Goal: Task Accomplishment & Management: Complete application form

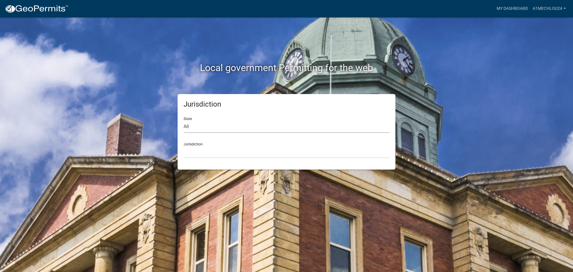
click at [188, 132] on select "All [US_STATE] [US_STATE] [US_STATE] [US_STATE] [US_STATE] [US_STATE] [US_STATE…" at bounding box center [287, 127] width 206 height 12
select select "[US_STATE]"
click at [184, 121] on select "All [US_STATE] [US_STATE] [US_STATE] [US_STATE] [US_STATE] [US_STATE] [US_STATE…" at bounding box center [287, 127] width 206 height 12
click at [190, 157] on select "City of [GEOGRAPHIC_DATA], [US_STATE] City of [GEOGRAPHIC_DATA], [US_STATE] Cit…" at bounding box center [287, 152] width 206 height 12
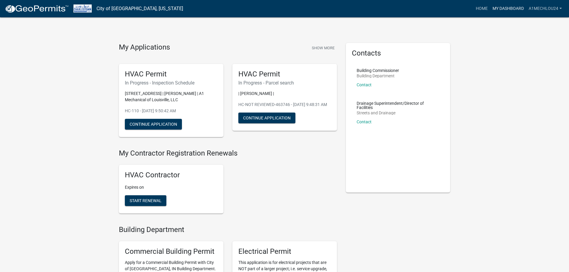
click at [502, 8] on link "My Dashboard" at bounding box center [508, 8] width 36 height 11
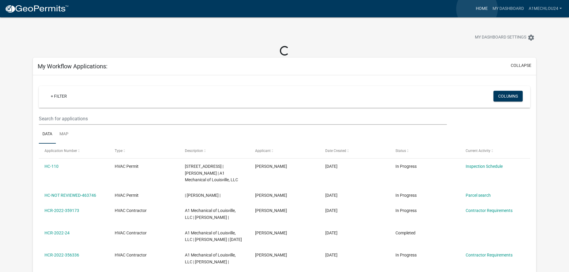
click at [477, 9] on link "Home" at bounding box center [481, 8] width 17 height 11
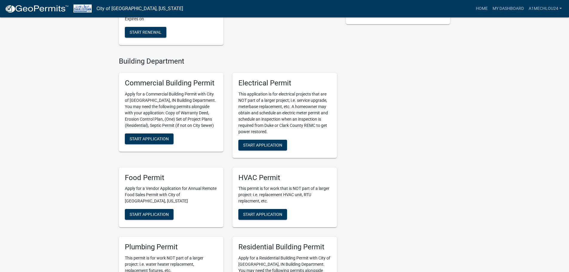
scroll to position [179, 0]
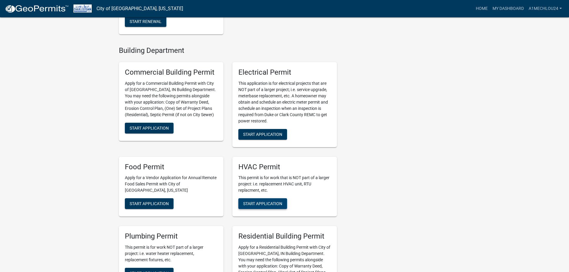
click at [260, 204] on span "Start Application" at bounding box center [262, 203] width 39 height 5
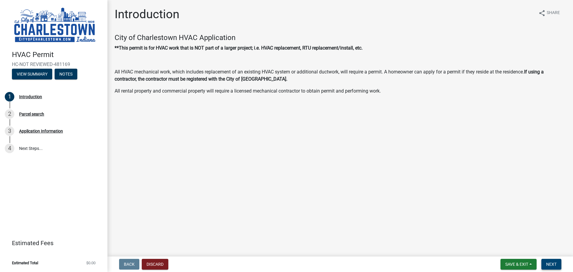
click at [551, 263] on span "Next" at bounding box center [551, 264] width 10 height 5
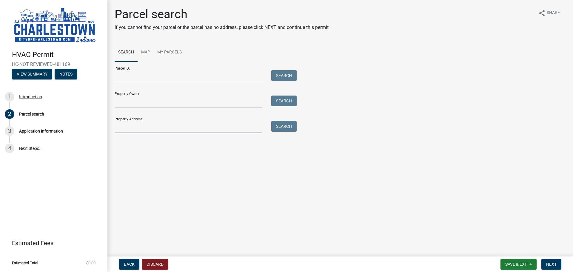
click at [131, 125] on input "Property Address:" at bounding box center [189, 127] width 148 height 12
click at [137, 130] on input "[STREET_ADDRESS]" at bounding box center [189, 127] width 148 height 12
type input "[STREET_ADDRESS]"
click at [282, 126] on button "Search" at bounding box center [283, 126] width 25 height 11
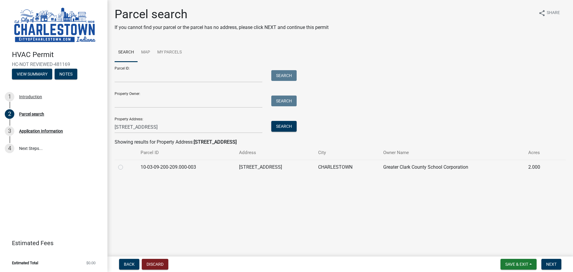
click at [125, 164] on label at bounding box center [125, 164] width 0 height 0
click at [125, 167] on input "radio" at bounding box center [127, 166] width 4 height 4
radio input "true"
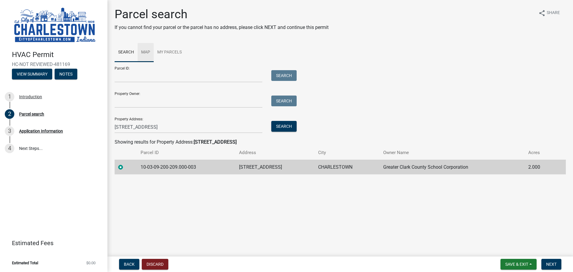
click at [146, 51] on link "Map" at bounding box center [146, 52] width 16 height 19
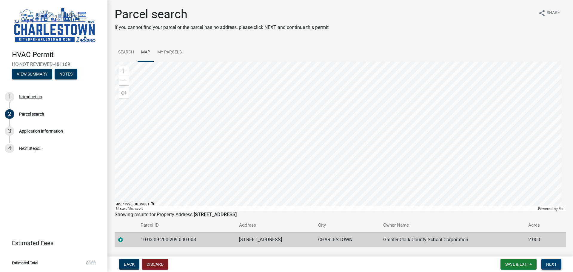
click at [551, 261] on button "Next" at bounding box center [552, 264] width 20 height 11
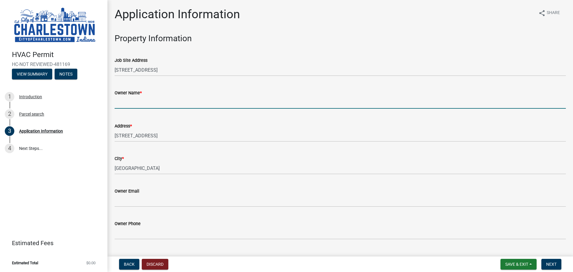
click at [122, 102] on input "Owner Name *" at bounding box center [340, 102] width 451 height 12
type input "Diyanni Homes"
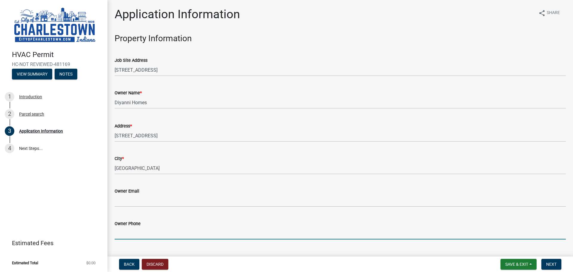
scroll to position [137, 0]
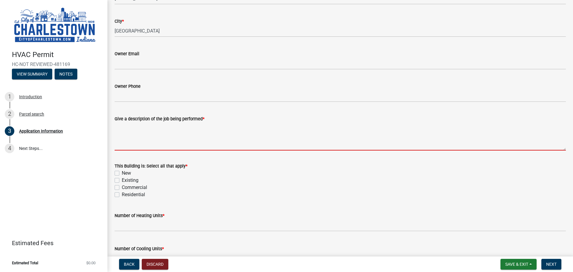
click at [116, 172] on div "This Building is: Select all that apply * New Existing Commercial Residential" at bounding box center [340, 180] width 451 height 36
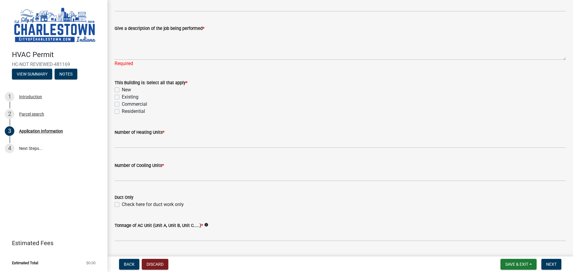
scroll to position [227, 0]
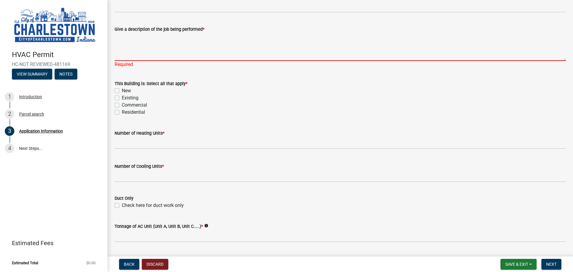
click at [130, 47] on textarea "Give a description of the job being performed *" at bounding box center [340, 47] width 451 height 28
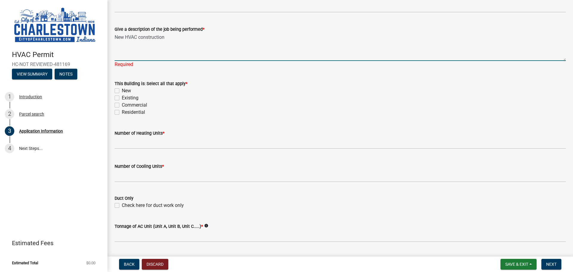
type textarea "New HVAC construction"
click at [117, 90] on div "This Building is: Select all that apply * New Existing Commercial Residential" at bounding box center [340, 98] width 451 height 36
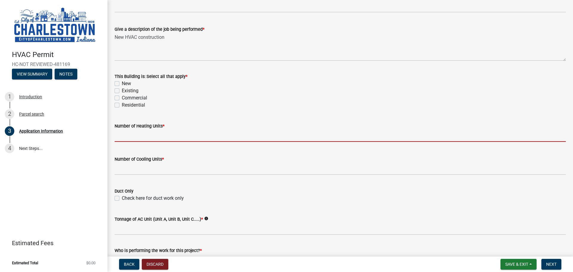
click at [130, 134] on input "text" at bounding box center [340, 136] width 451 height 12
type input "1"
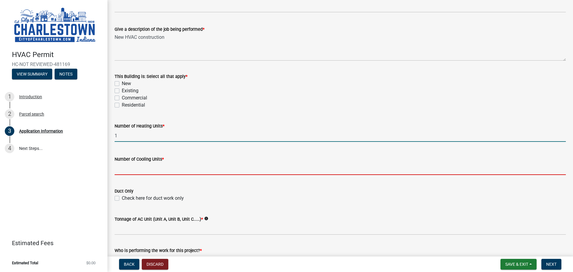
click at [130, 171] on input "text" at bounding box center [340, 169] width 451 height 12
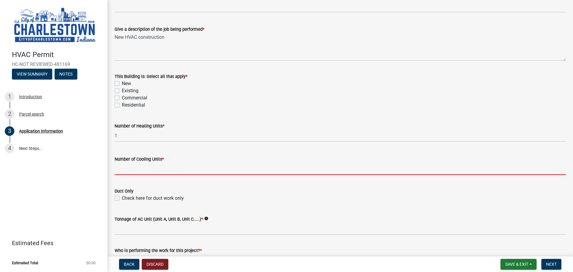
type input "1"
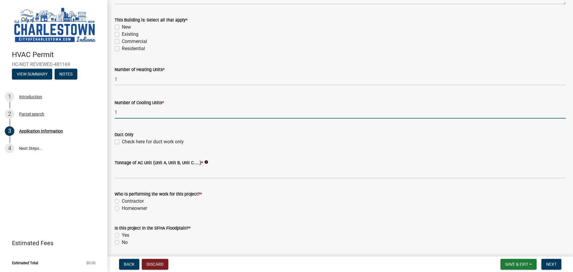
scroll to position [287, 0]
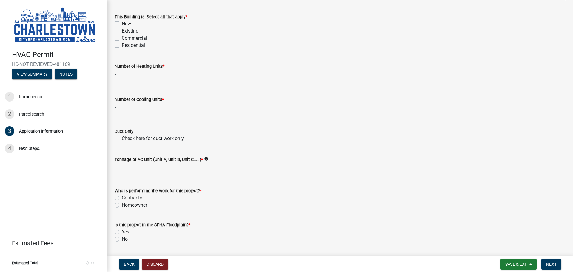
click at [132, 170] on input "Tonnage of AC Unit (Unit A, Unit B, Unit C.....) *" at bounding box center [340, 169] width 451 height 12
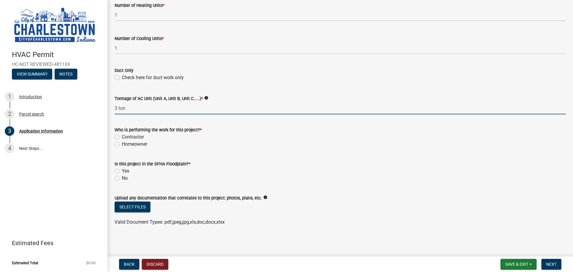
scroll to position [348, 0]
type input "3 ton"
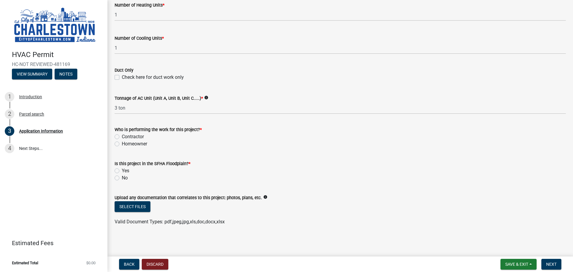
click at [122, 135] on label "Contractor" at bounding box center [133, 136] width 22 height 7
click at [122, 135] on input "Contractor" at bounding box center [124, 135] width 4 height 4
radio input "true"
click at [122, 178] on label "No" at bounding box center [125, 177] width 6 height 7
click at [122, 178] on input "No" at bounding box center [124, 176] width 4 height 4
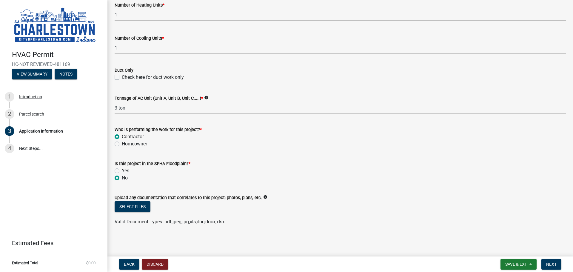
radio input "true"
click at [138, 208] on button "Select files" at bounding box center [133, 206] width 36 height 11
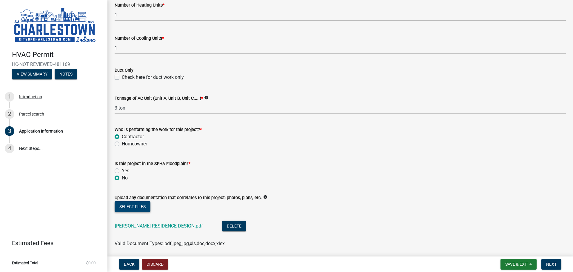
click at [133, 208] on button "Select files" at bounding box center [133, 206] width 36 height 11
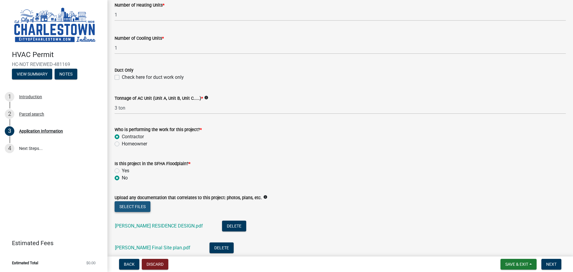
click at [132, 207] on button "Select files" at bounding box center [133, 206] width 36 height 11
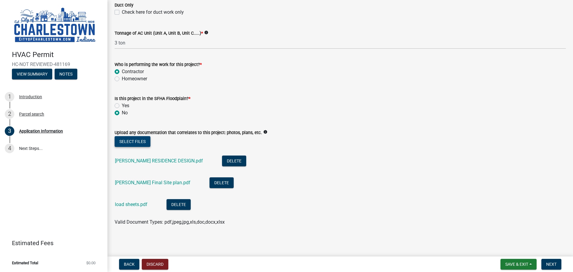
scroll to position [413, 0]
click at [551, 264] on span "Next" at bounding box center [551, 264] width 10 height 5
click at [525, 264] on span "Save & Exit" at bounding box center [517, 264] width 23 height 5
click at [518, 248] on button "Save & Exit" at bounding box center [513, 249] width 48 height 14
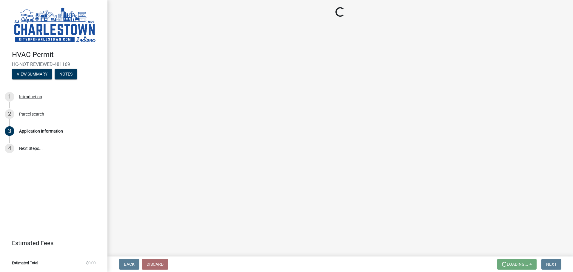
scroll to position [0, 0]
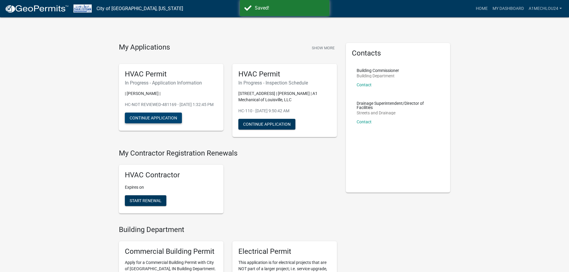
click at [152, 123] on button "Continue Application" at bounding box center [153, 118] width 57 height 11
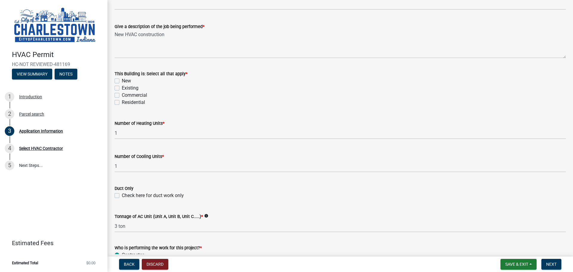
scroll to position [239, 0]
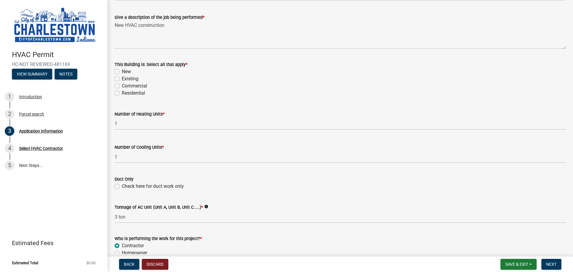
click at [122, 71] on label "New" at bounding box center [126, 71] width 9 height 7
click at [122, 71] on input "New" at bounding box center [124, 70] width 4 height 4
checkbox input "true"
checkbox input "false"
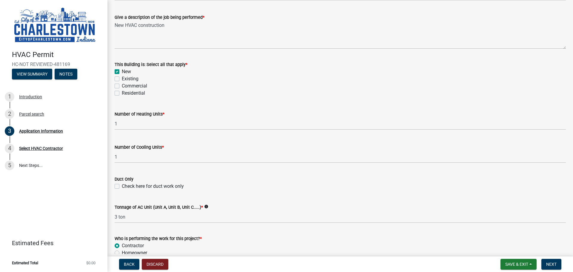
checkbox input "false"
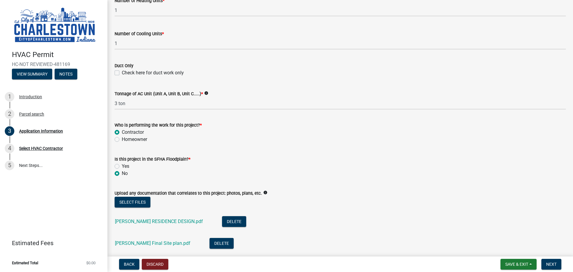
scroll to position [358, 0]
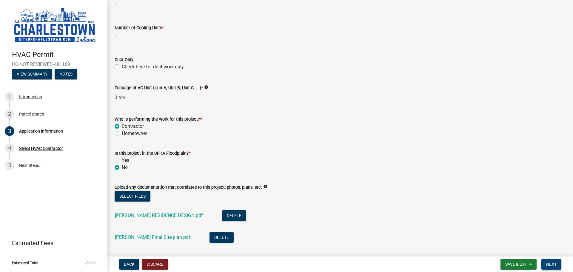
click at [553, 261] on button "Next" at bounding box center [552, 264] width 20 height 11
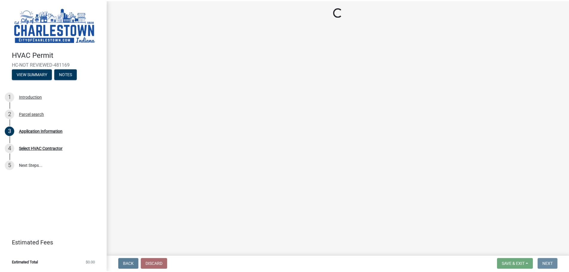
scroll to position [0, 0]
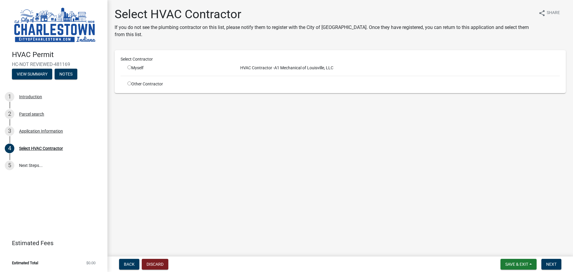
click at [128, 84] on input "radio" at bounding box center [130, 84] width 4 height 4
radio input "true"
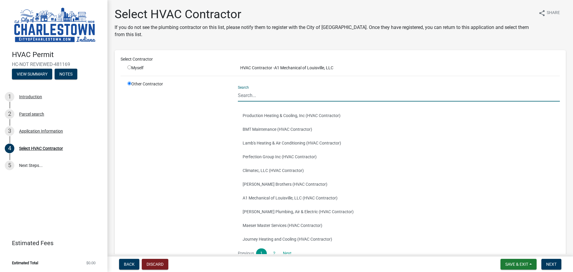
click at [264, 95] on input "Search" at bounding box center [399, 95] width 322 height 12
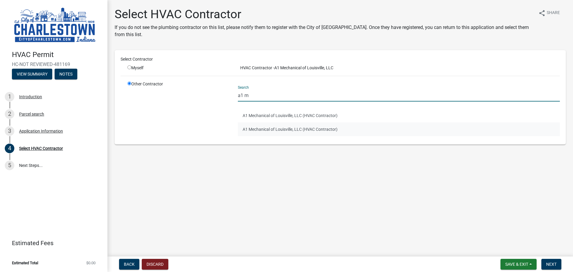
type input "a1 m"
click at [273, 128] on button "A1 Mechanical of Louisville, LLC (HVAC Contractor)" at bounding box center [399, 129] width 322 height 14
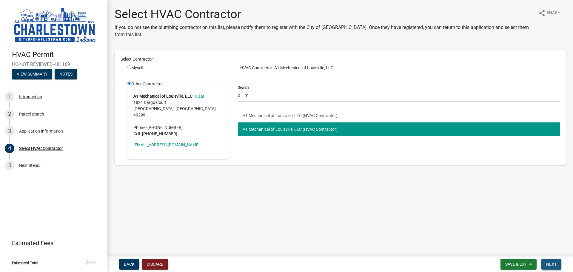
click at [556, 262] on span "Next" at bounding box center [551, 264] width 10 height 5
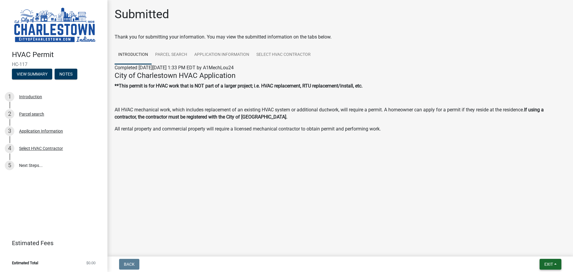
click at [554, 264] on button "Exit" at bounding box center [551, 264] width 22 height 11
click at [543, 247] on button "Save & Exit" at bounding box center [538, 249] width 48 height 14
